Goal: Task Accomplishment & Management: Use online tool/utility

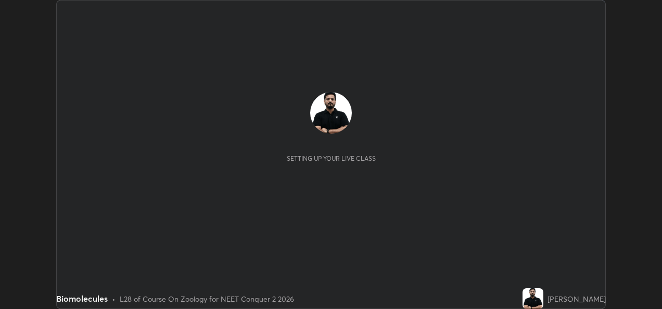
scroll to position [309, 661]
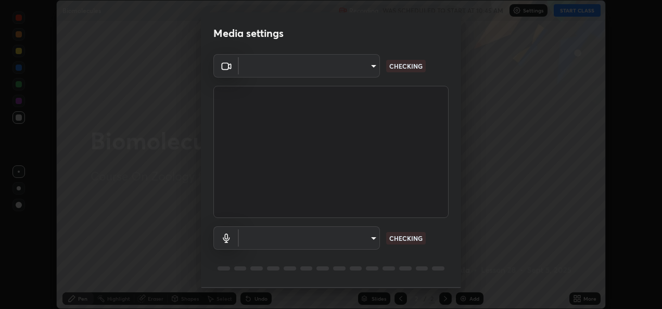
type input "fcbc606336747d805bd595eb40c6b5f29a1e1550cc5f4c8a38e7a1dcf20f99a9"
type input "bf0c866a6325e55d3bae0d7584da223482699bacb2ccebee08ad094193e983e5"
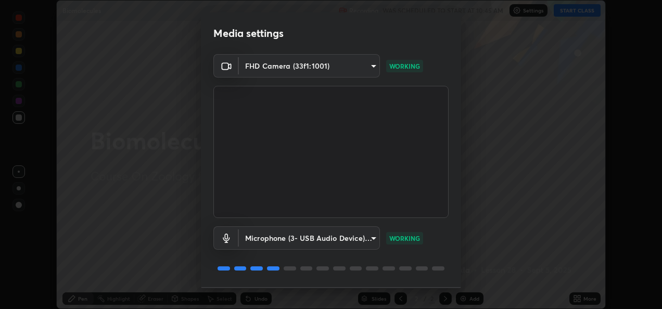
scroll to position [32, 0]
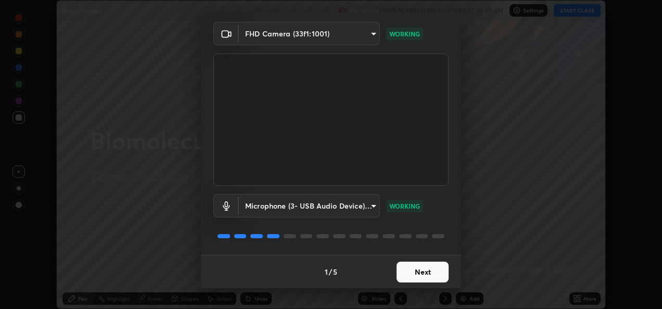
click at [416, 268] on button "Next" at bounding box center [422, 272] width 52 height 21
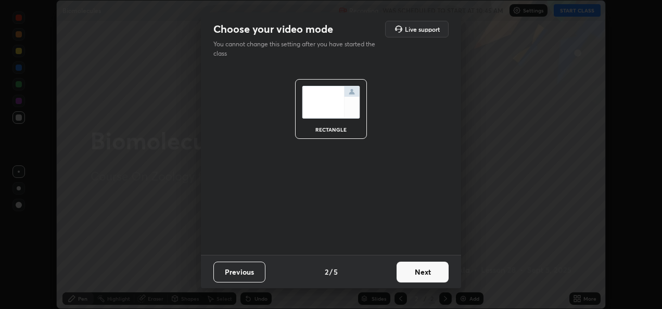
scroll to position [0, 0]
click at [416, 272] on button "Next" at bounding box center [422, 272] width 52 height 21
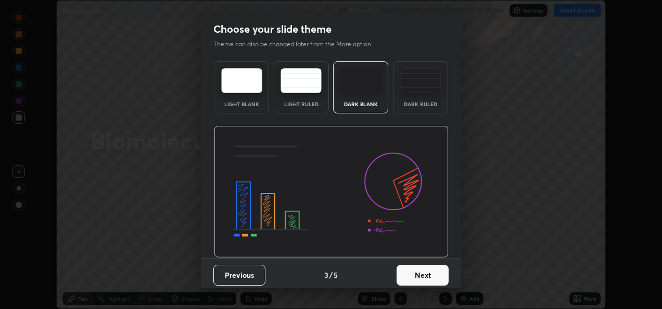
click at [414, 273] on button "Next" at bounding box center [422, 275] width 52 height 21
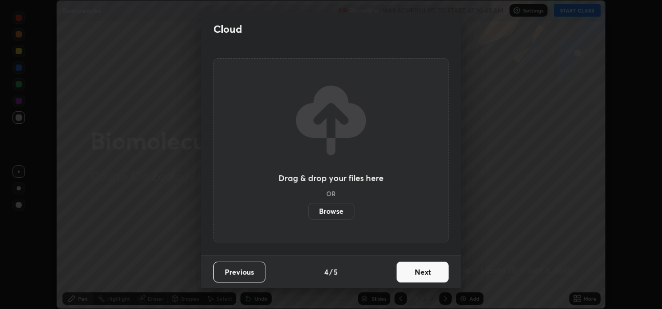
click at [416, 273] on button "Next" at bounding box center [422, 272] width 52 height 21
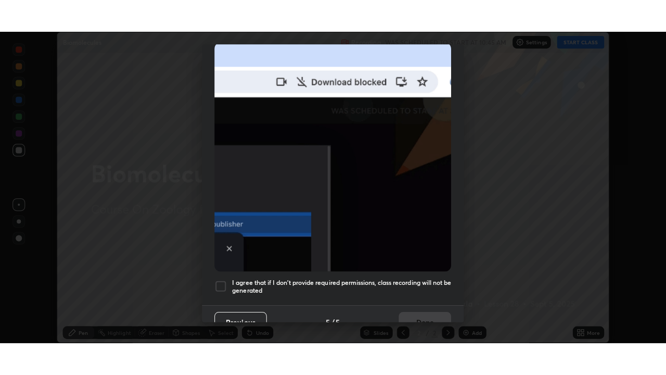
scroll to position [244, 0]
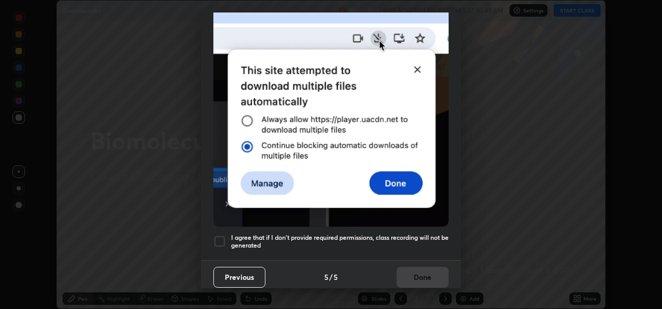
click at [221, 239] on div at bounding box center [219, 241] width 12 height 12
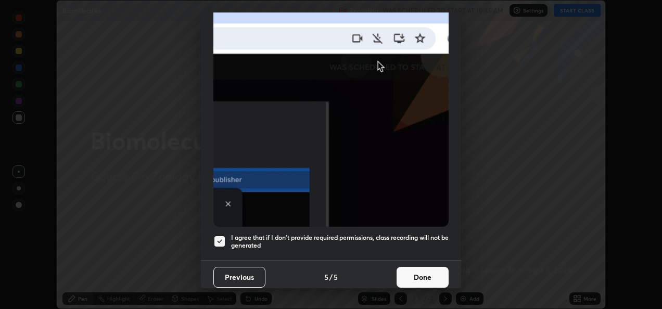
click at [414, 267] on button "Done" at bounding box center [422, 277] width 52 height 21
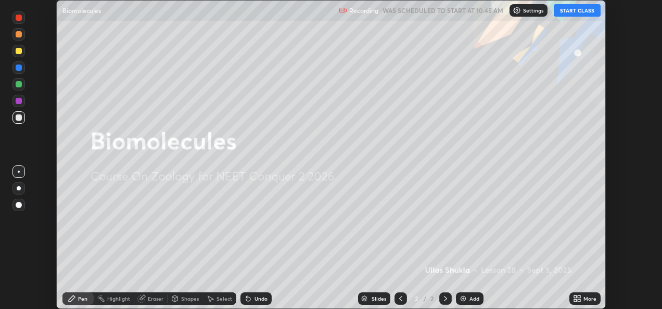
click at [569, 13] on button "START CLASS" at bounding box center [576, 10] width 47 height 12
click at [578, 297] on icon at bounding box center [578, 296] width 3 height 3
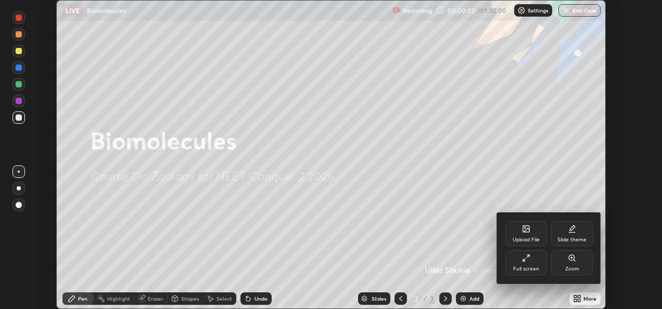
click at [523, 262] on icon at bounding box center [526, 258] width 8 height 8
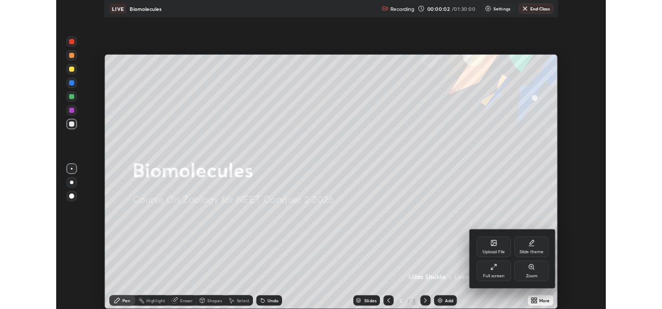
scroll to position [375, 666]
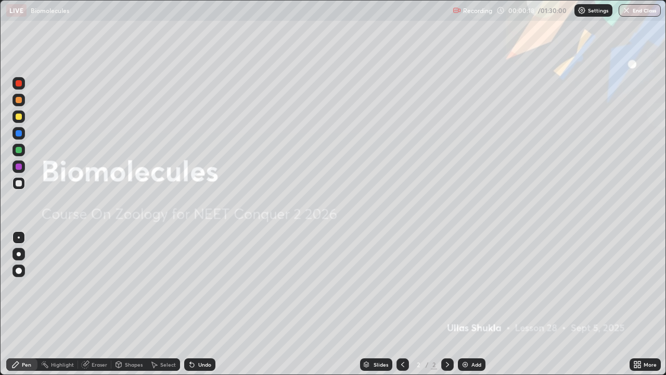
click at [467, 308] on img at bounding box center [465, 364] width 8 height 8
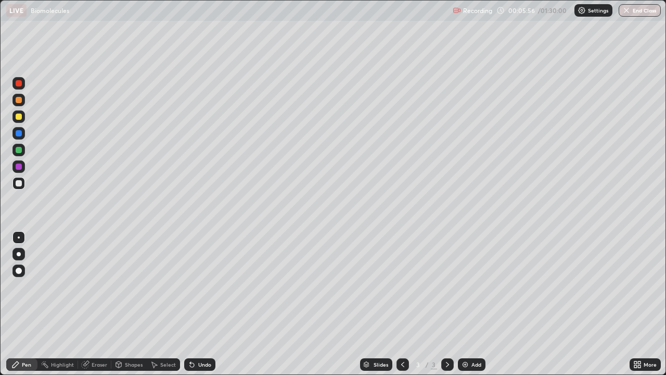
click at [19, 254] on div at bounding box center [19, 254] width 4 height 4
click at [19, 121] on div at bounding box center [18, 116] width 12 height 12
click at [465, 308] on img at bounding box center [465, 364] width 8 height 8
click at [403, 308] on icon at bounding box center [402, 364] width 8 height 8
click at [446, 308] on icon at bounding box center [447, 364] width 8 height 8
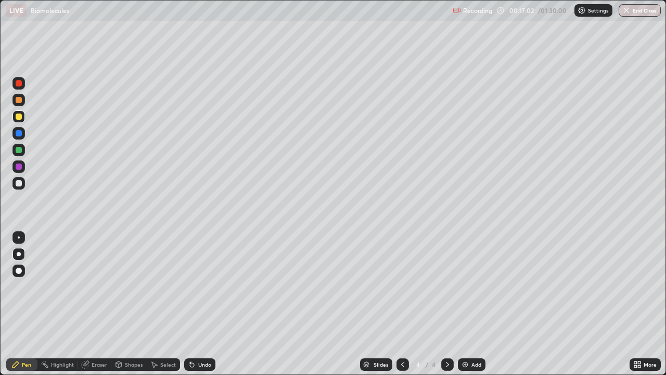
click at [19, 237] on div at bounding box center [19, 237] width 2 height 2
click at [19, 183] on div at bounding box center [19, 183] width 6 height 6
click at [19, 254] on div at bounding box center [19, 254] width 4 height 4
click at [19, 117] on div at bounding box center [19, 116] width 6 height 6
click at [465, 308] on img at bounding box center [465, 364] width 8 height 8
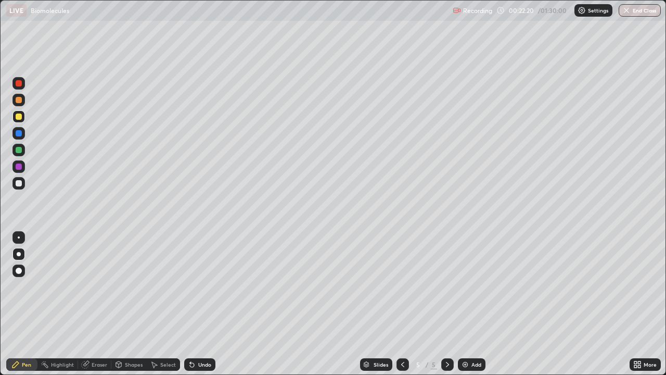
click at [19, 150] on div at bounding box center [19, 150] width 6 height 6
click at [21, 185] on div at bounding box center [19, 183] width 6 height 6
click at [463, 308] on img at bounding box center [465, 364] width 8 height 8
click at [19, 118] on div at bounding box center [19, 116] width 6 height 6
click at [196, 308] on div "Undo" at bounding box center [199, 364] width 31 height 12
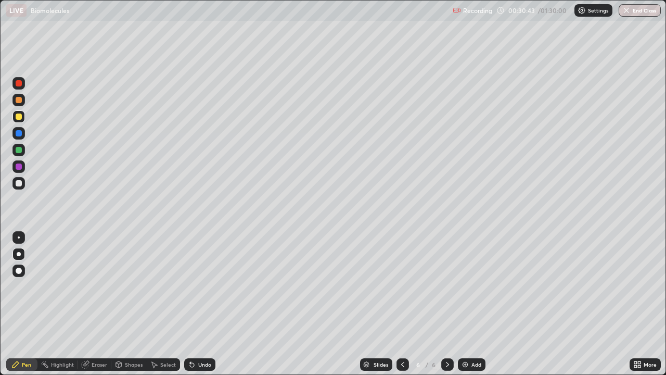
click at [205, 308] on div "Undo" at bounding box center [204, 364] width 13 height 5
click at [463, 308] on img at bounding box center [465, 364] width 8 height 8
click at [466, 308] on img at bounding box center [465, 364] width 8 height 8
click at [190, 308] on icon at bounding box center [192, 365] width 4 height 4
click at [191, 308] on icon at bounding box center [192, 365] width 4 height 4
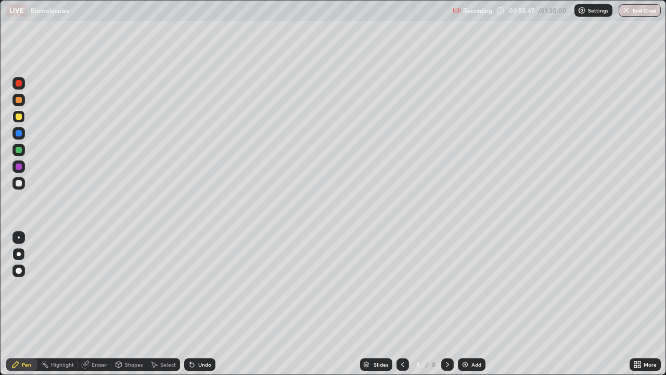
click at [198, 308] on div "Undo" at bounding box center [204, 364] width 13 height 5
click at [624, 15] on button "End Class" at bounding box center [640, 10] width 42 height 12
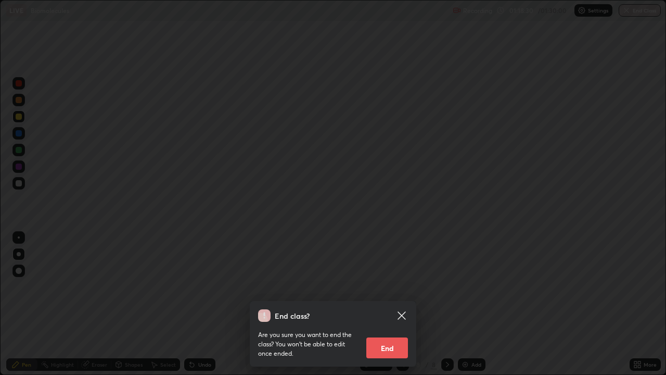
click at [393, 308] on button "End" at bounding box center [387, 347] width 42 height 21
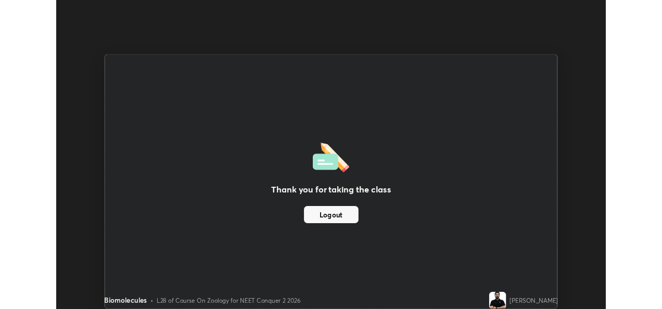
scroll to position [51711, 51358]
